Goal: Find specific page/section

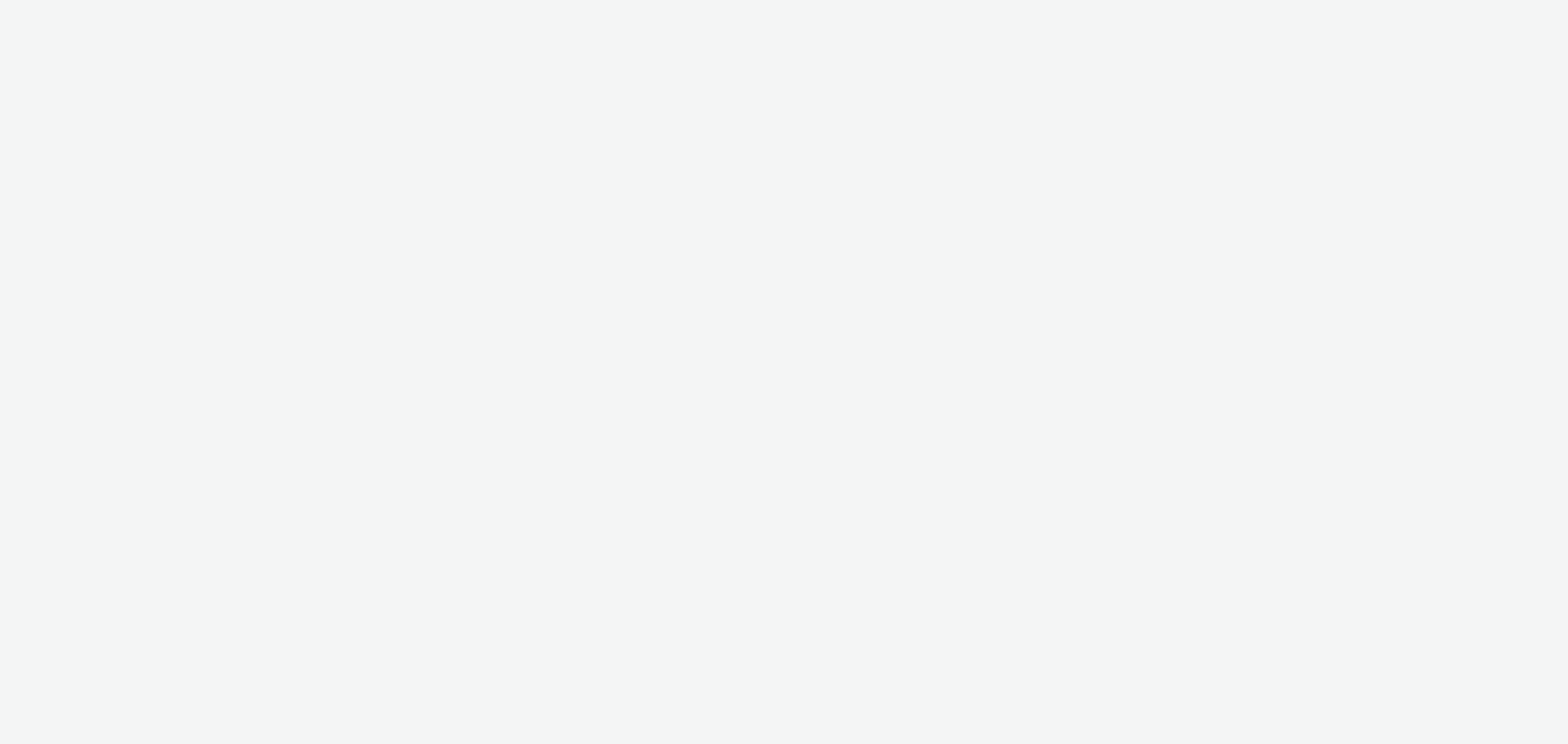
select select "79162ed7-0017-4339-93b0-3399b708648f"
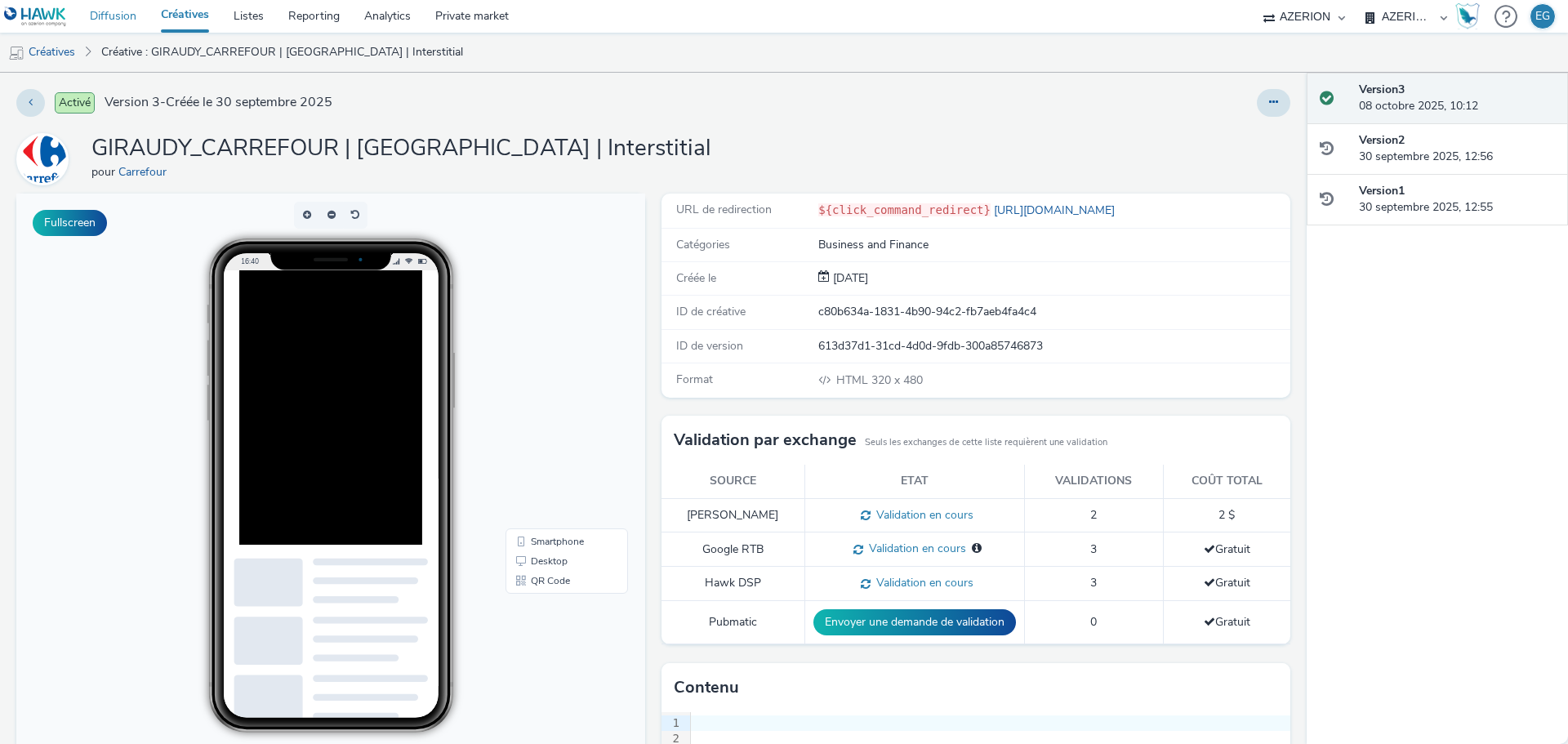
click at [127, 18] on link "Diffusion" at bounding box center [112, 16] width 71 height 33
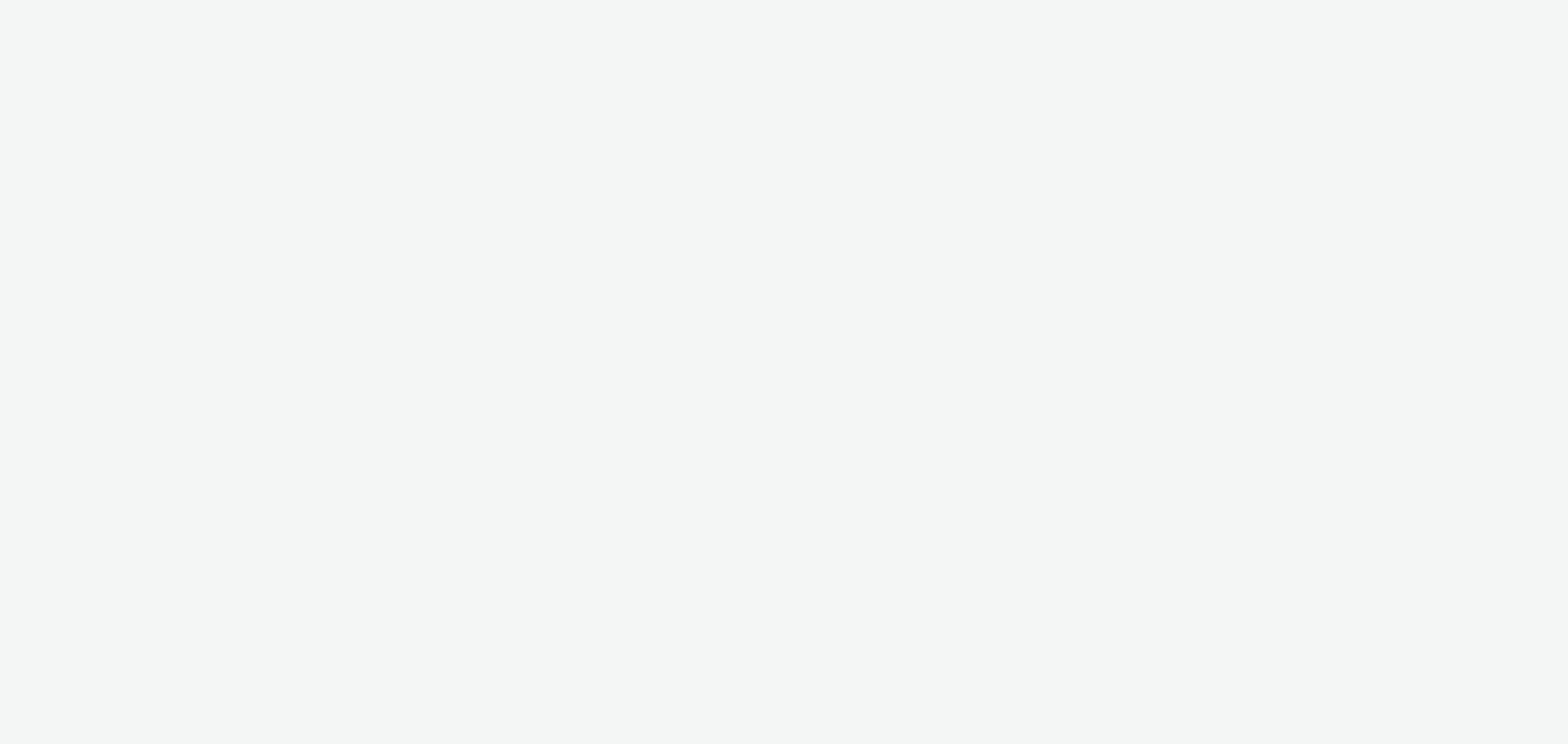
select select "79162ed7-0017-4339-93b0-3399b708648f"
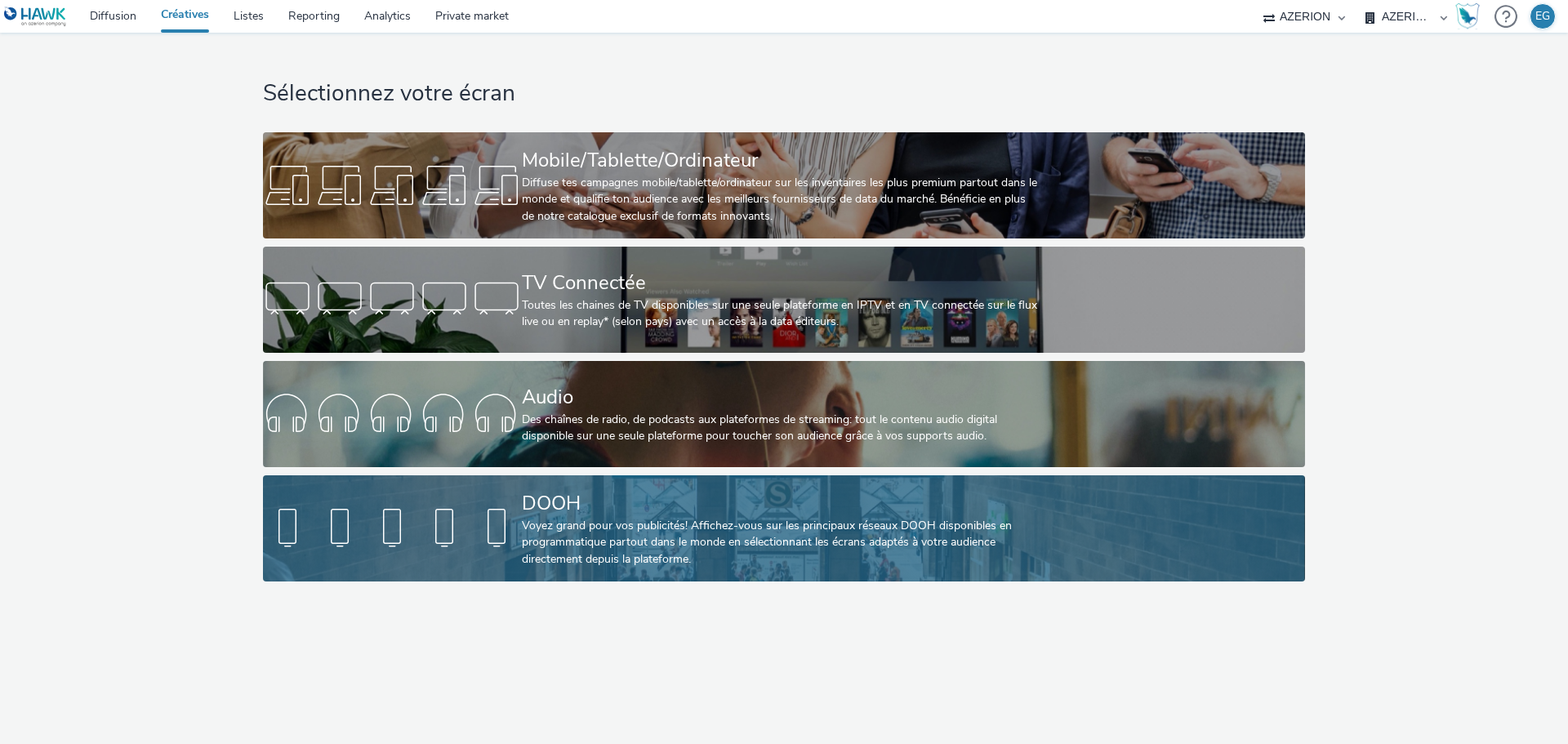
click at [555, 513] on div "DOOH" at bounding box center [780, 503] width 517 height 29
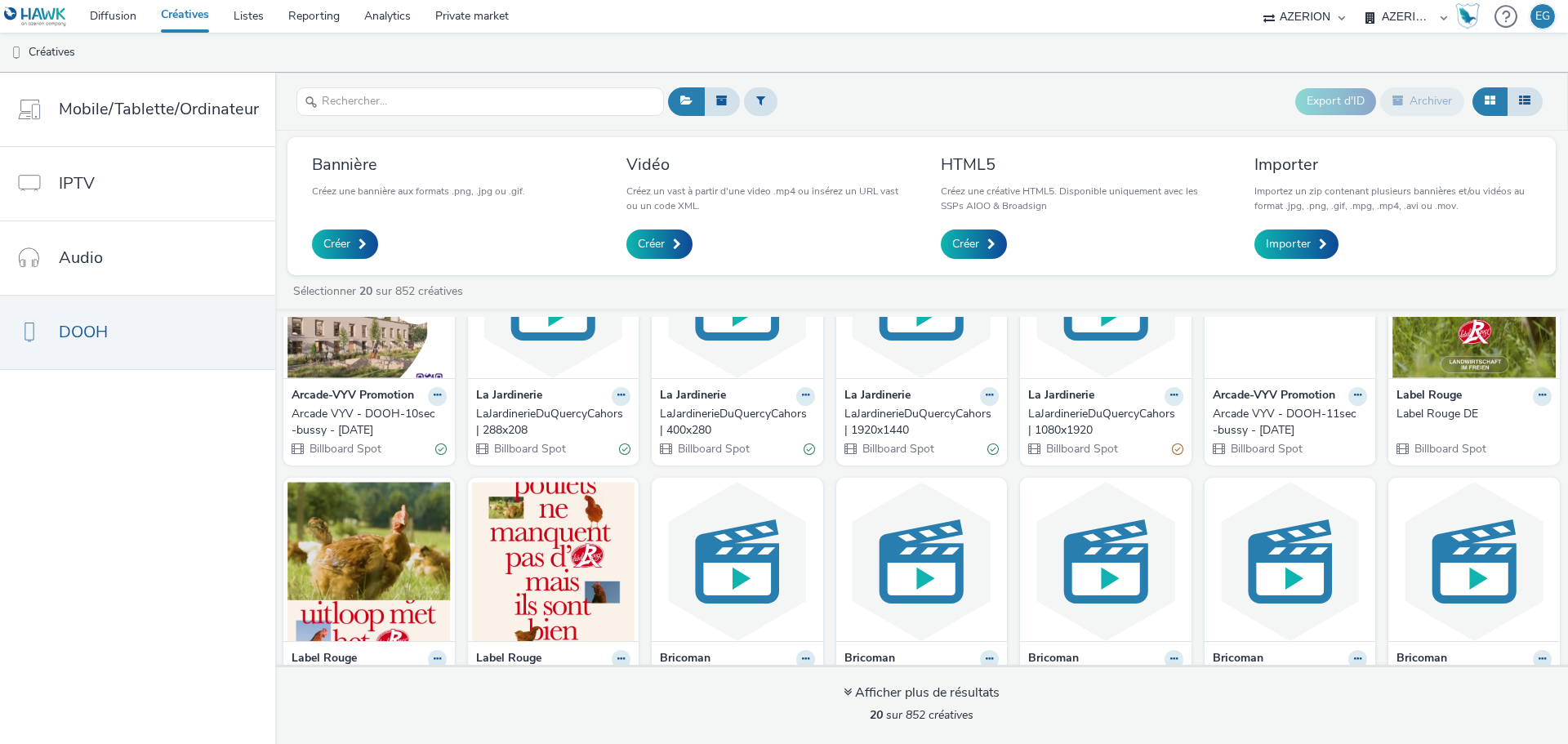
scroll to position [82, 0]
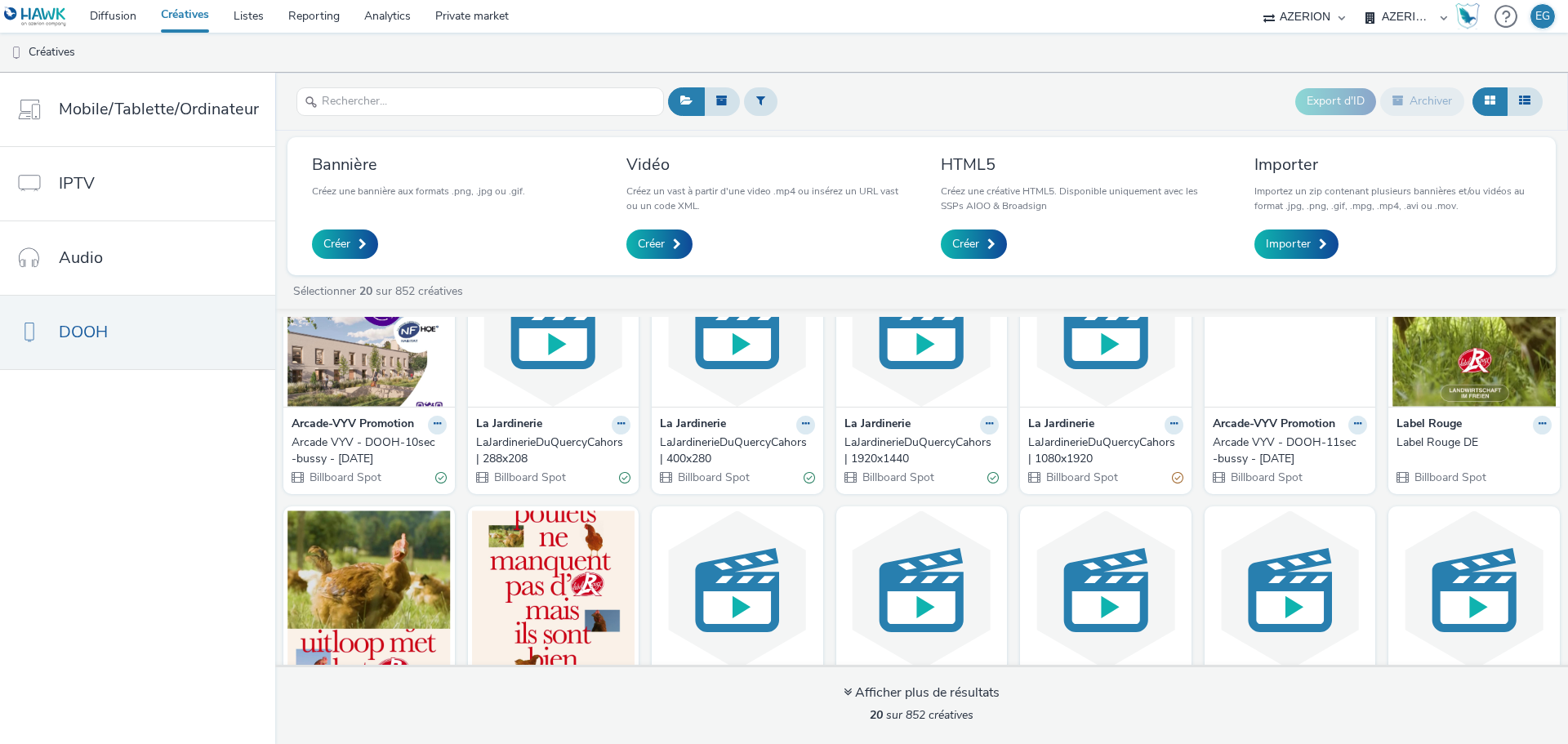
click at [1427, 444] on div "Label Rouge DE" at bounding box center [1470, 443] width 148 height 17
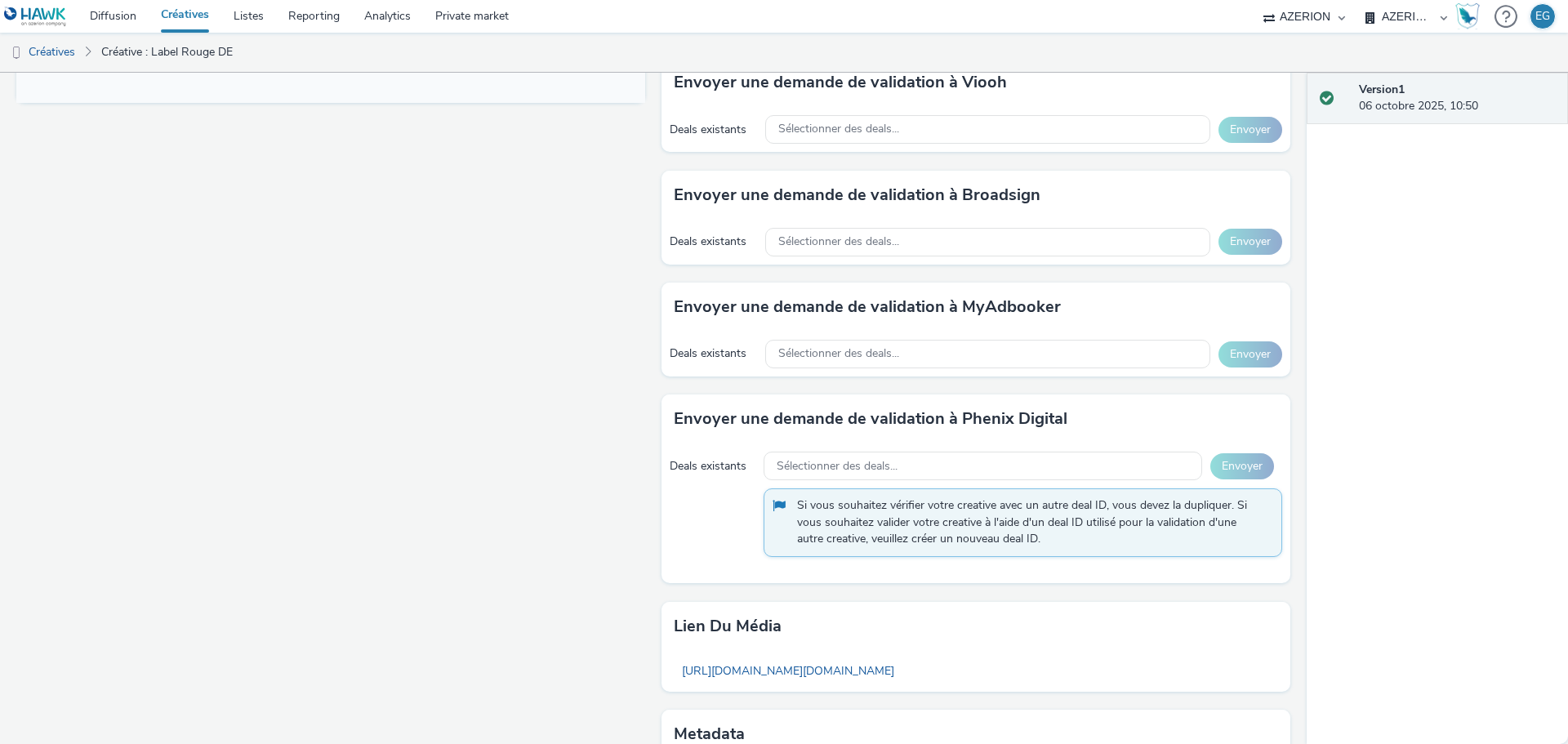
scroll to position [862, 0]
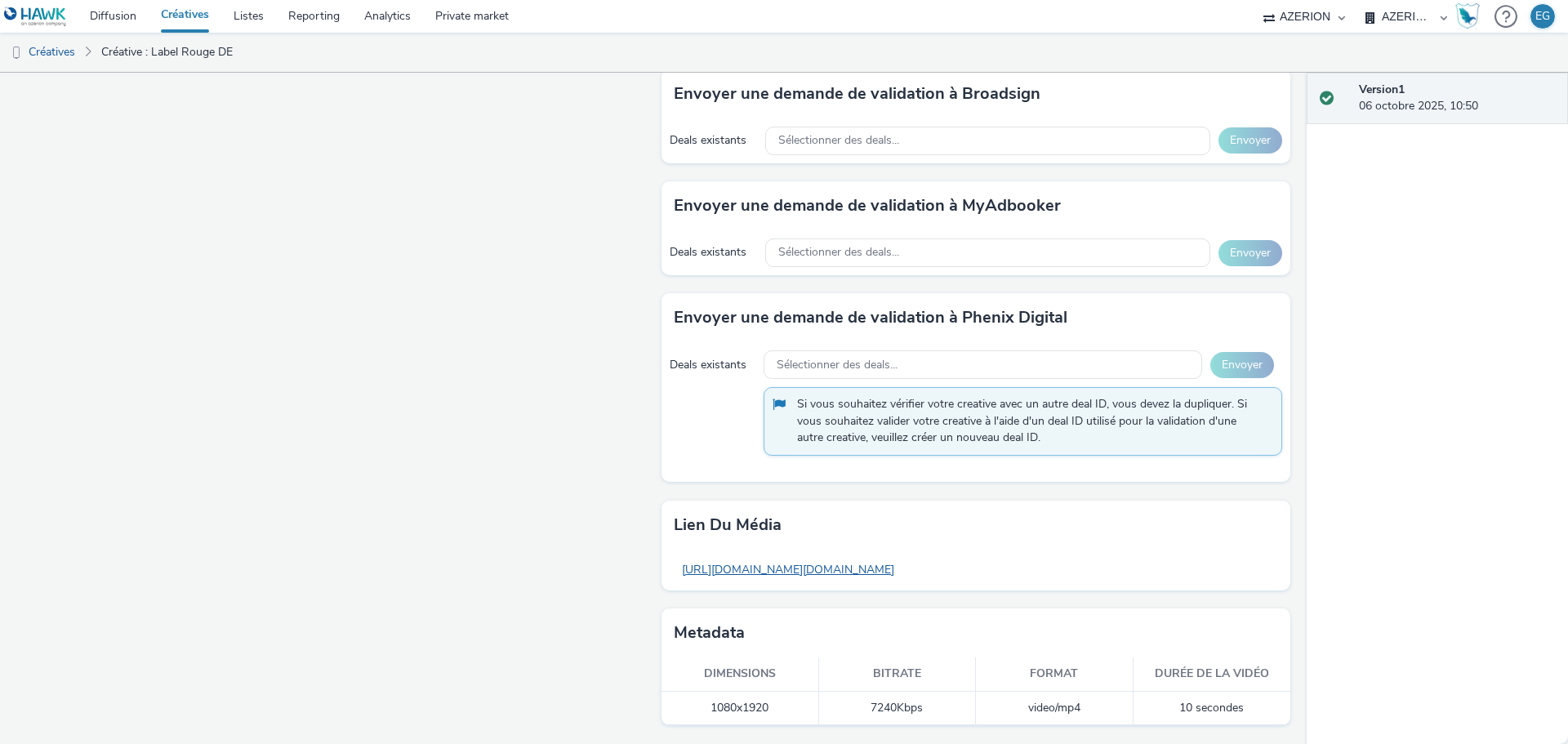
click at [884, 565] on link "https://tabmo-cdn.s3.eu-west-1.amazonaws.com/hawk.tabmo.io/organizations/79162e…" at bounding box center [788, 569] width 228 height 32
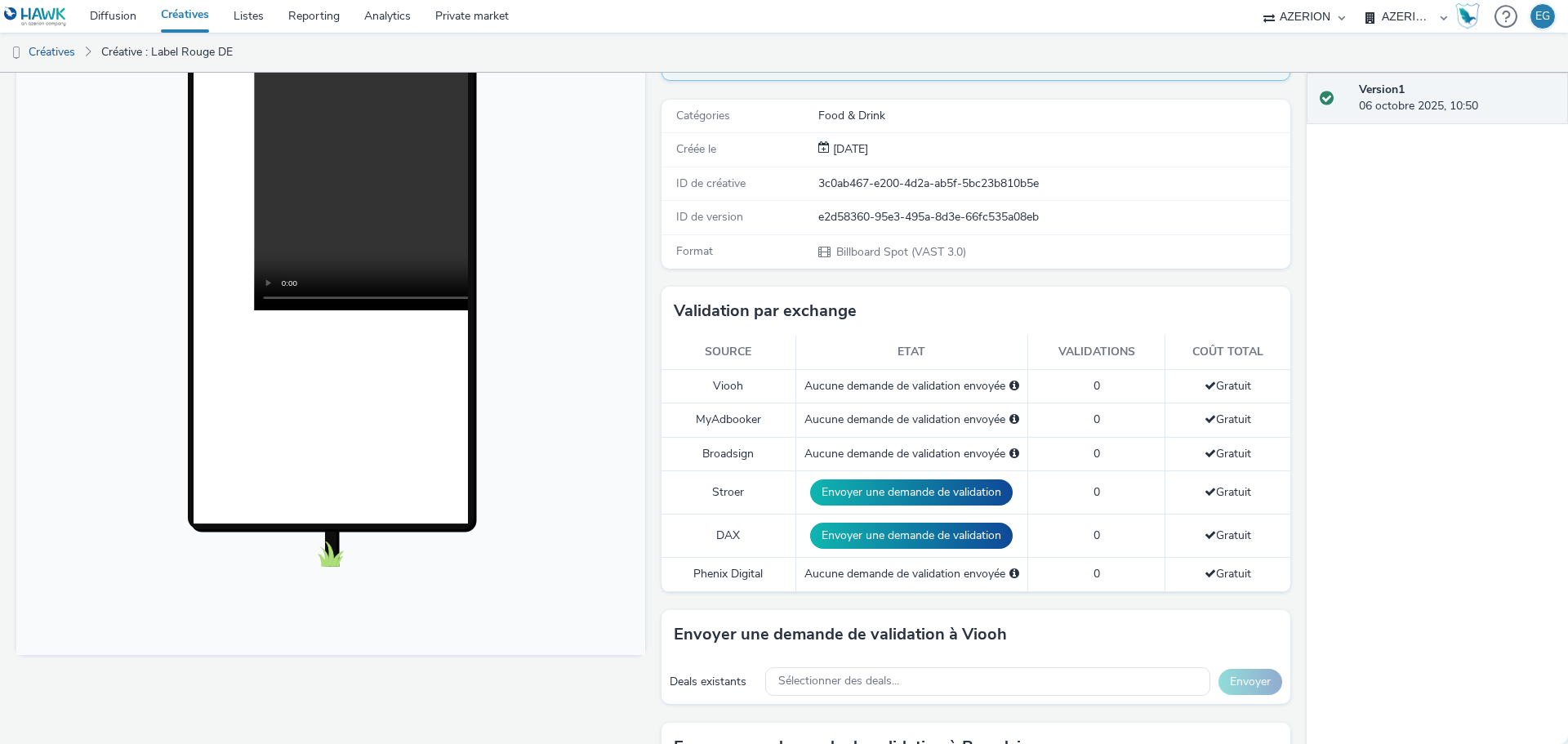
scroll to position [0, 0]
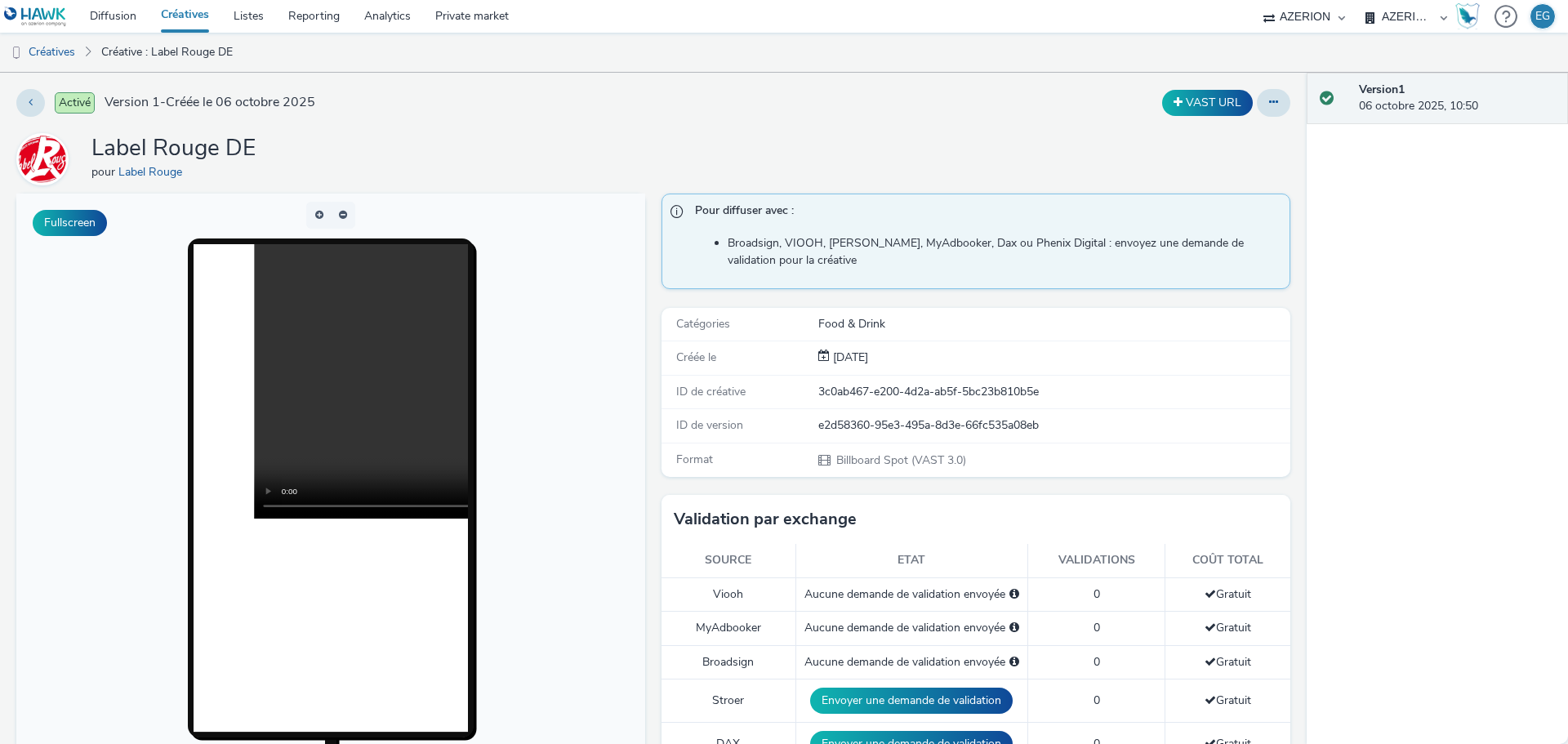
click at [267, 115] on div "Activé Version 1 - Créée le 06 octobre 2025" at bounding box center [399, 103] width 764 height 28
drag, startPoint x: 252, startPoint y: 135, endPoint x: 271, endPoint y: 146, distance: 22.0
click at [248, 136] on h1 "Label Rouge DE" at bounding box center [173, 148] width 164 height 31
click at [271, 146] on div "Label Rouge DE pour Label Rouge" at bounding box center [654, 159] width 1274 height 52
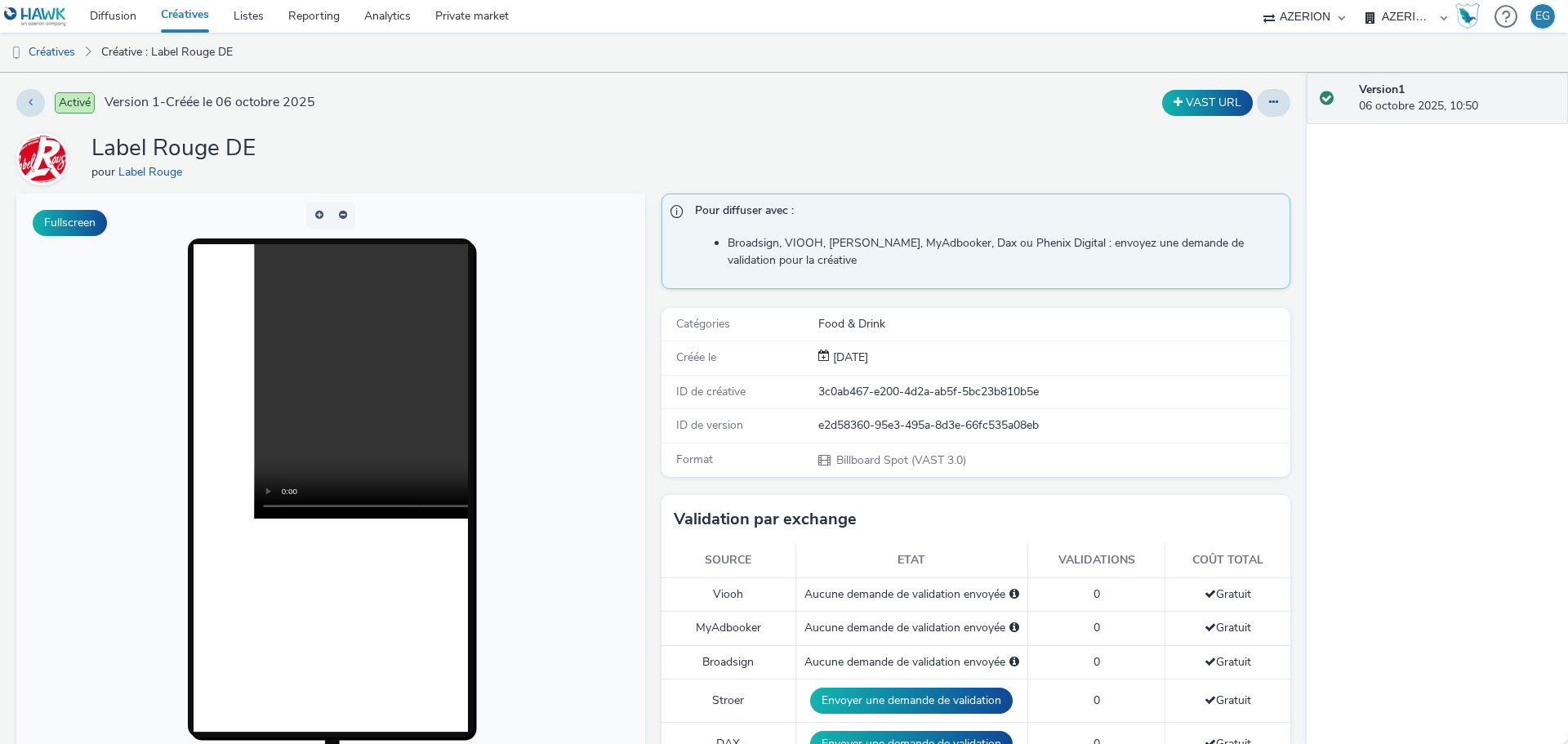
click at [755, 125] on div "Activé Version 1 - Créée le 06 octobre 2025 VAST URL Label Rouge DE pour Label …" at bounding box center [653, 408] width 1306 height 671
